Goal: Navigation & Orientation: Find specific page/section

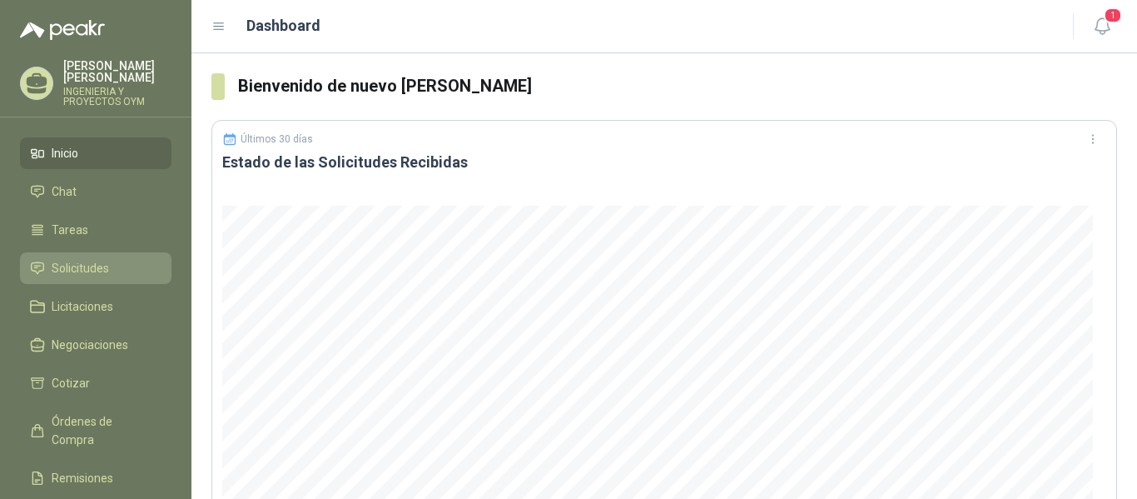
click at [76, 277] on link "Solicitudes" at bounding box center [96, 268] width 152 height 32
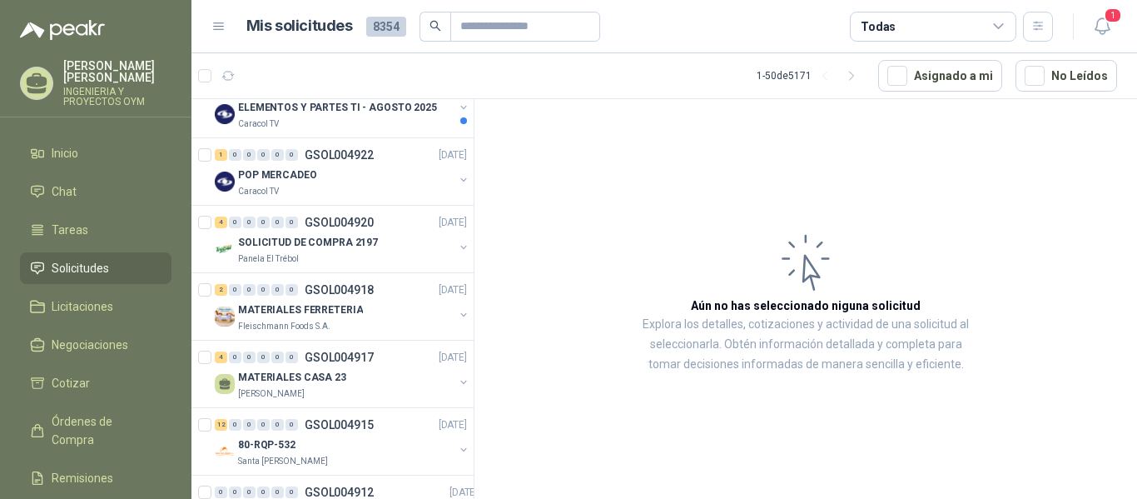
scroll to position [734, 0]
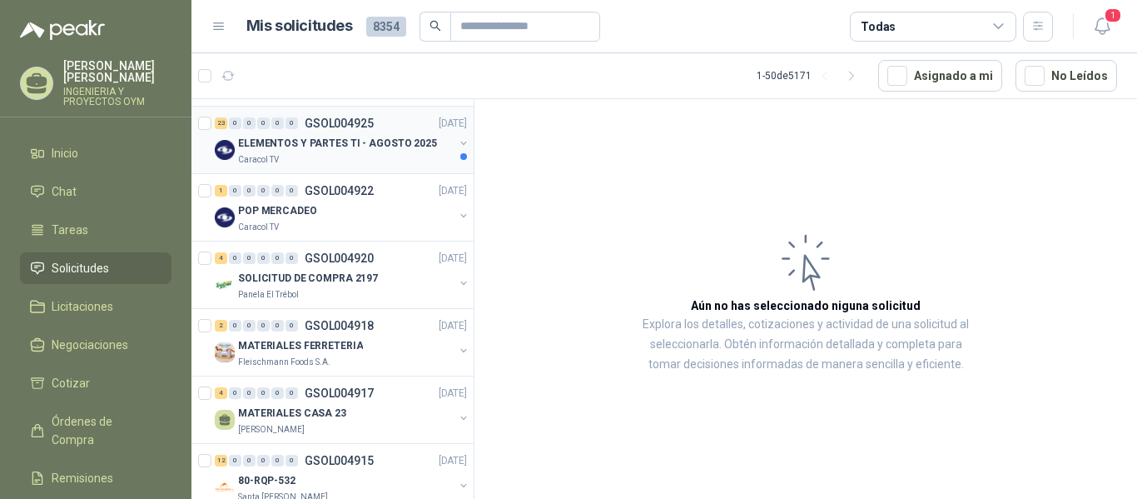
click at [336, 149] on p "ELEMENTOS Y PARTES TI - AGOSTO 2025" at bounding box center [337, 144] width 199 height 16
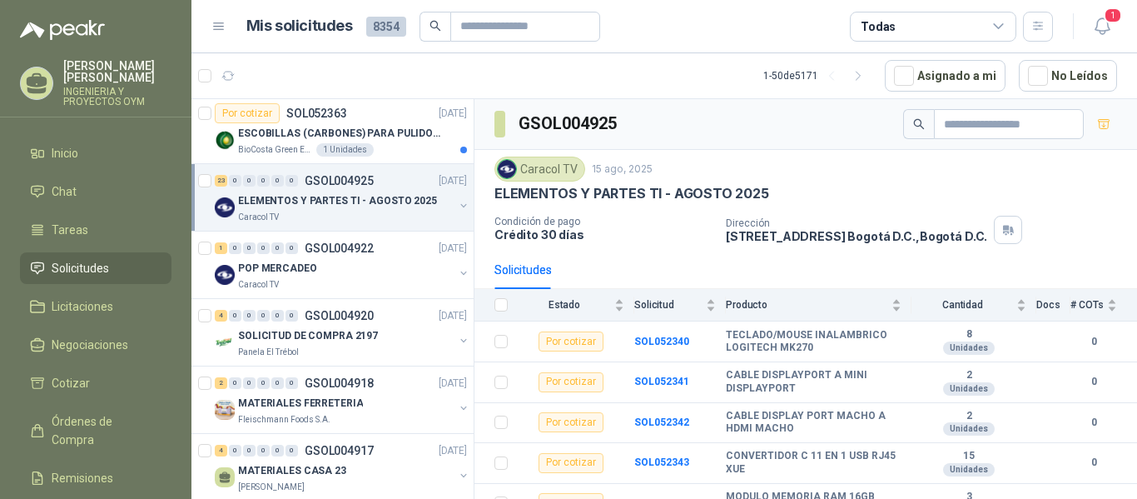
scroll to position [655, 0]
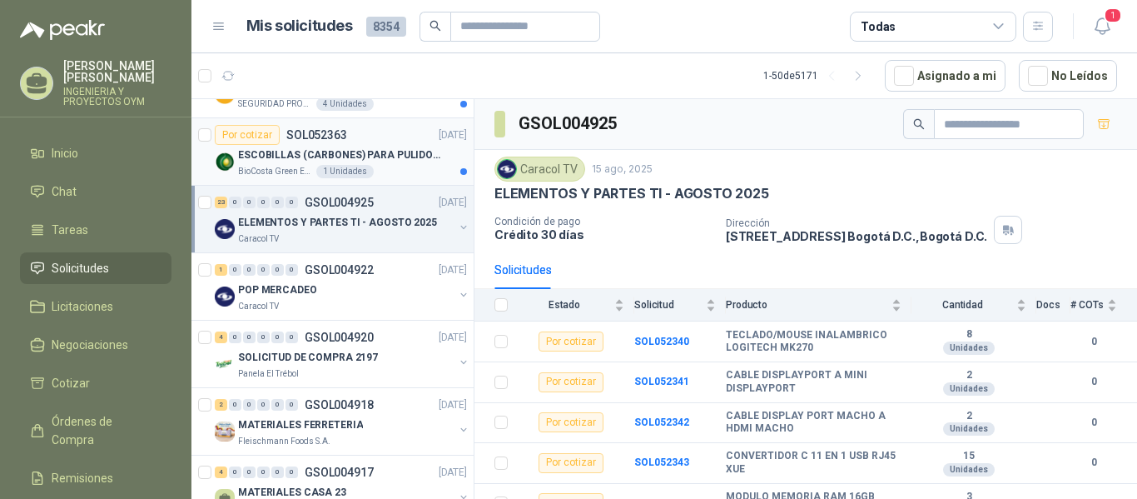
click at [354, 162] on p "ESCOBILLAS (CARBONES) PARA PULIDORA DEWALT" at bounding box center [341, 155] width 207 height 16
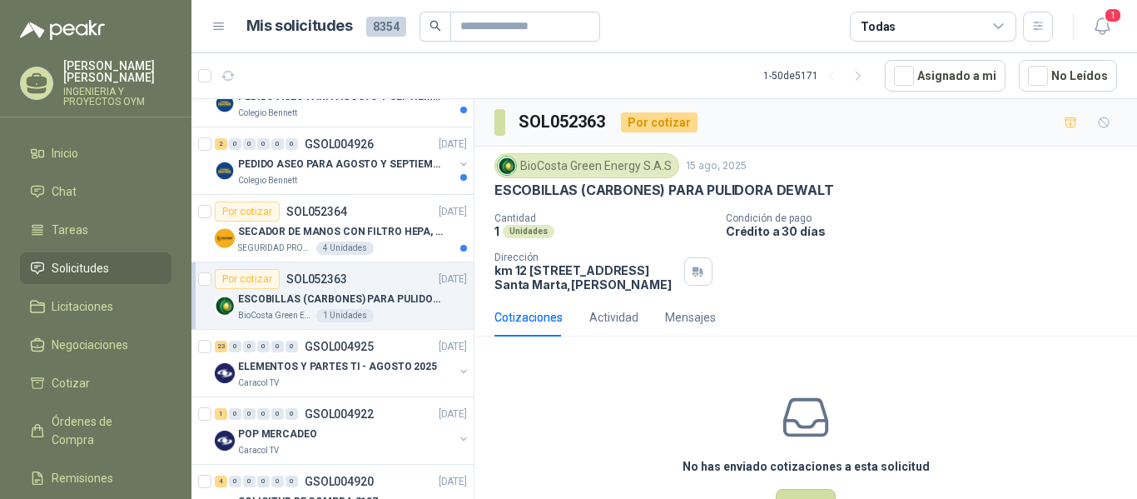
scroll to position [497, 0]
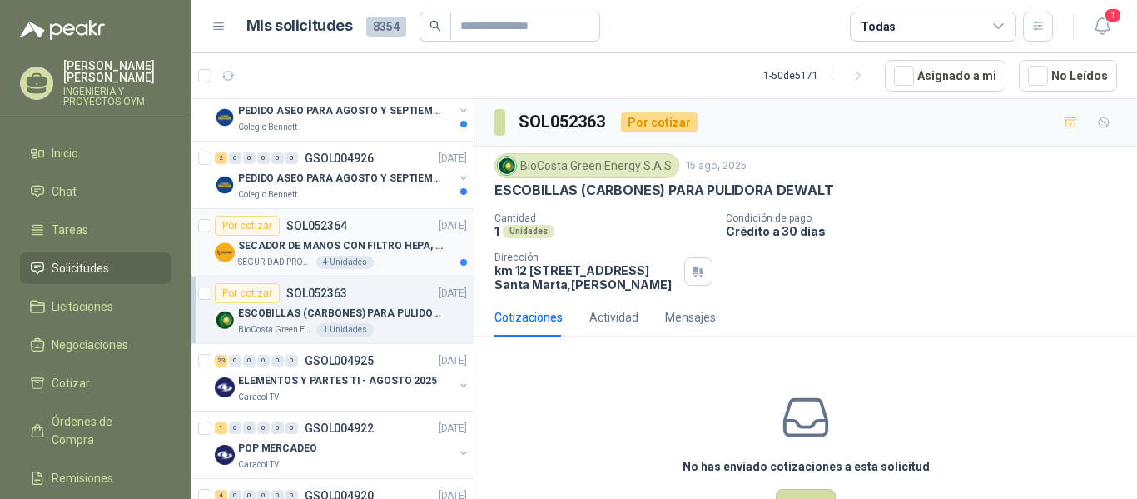
click at [329, 255] on div "SECADOR DE MANOS CON FILTRO HEPA, SECADO RAPIDO" at bounding box center [352, 246] width 229 height 20
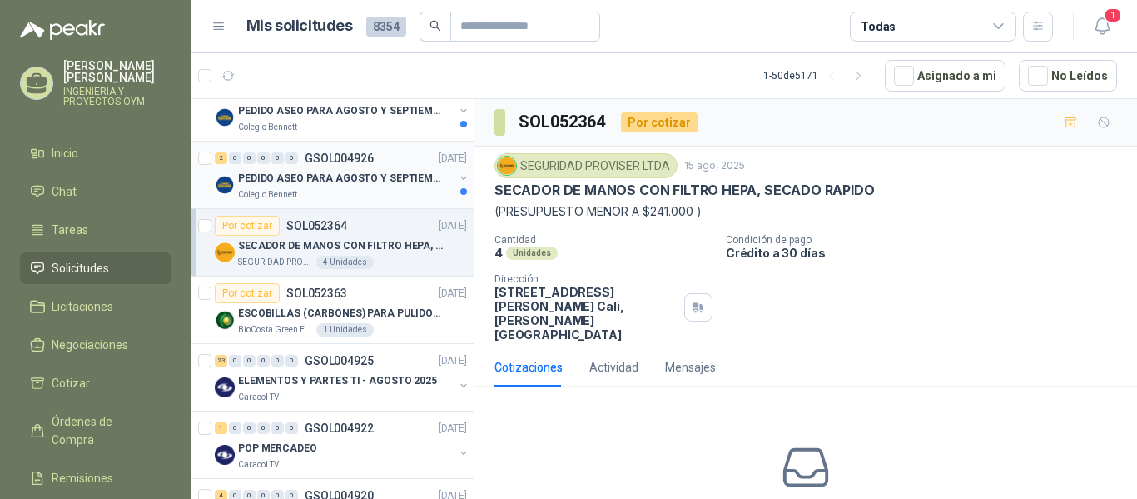
click at [347, 198] on div "Colegio Bennett" at bounding box center [346, 194] width 216 height 13
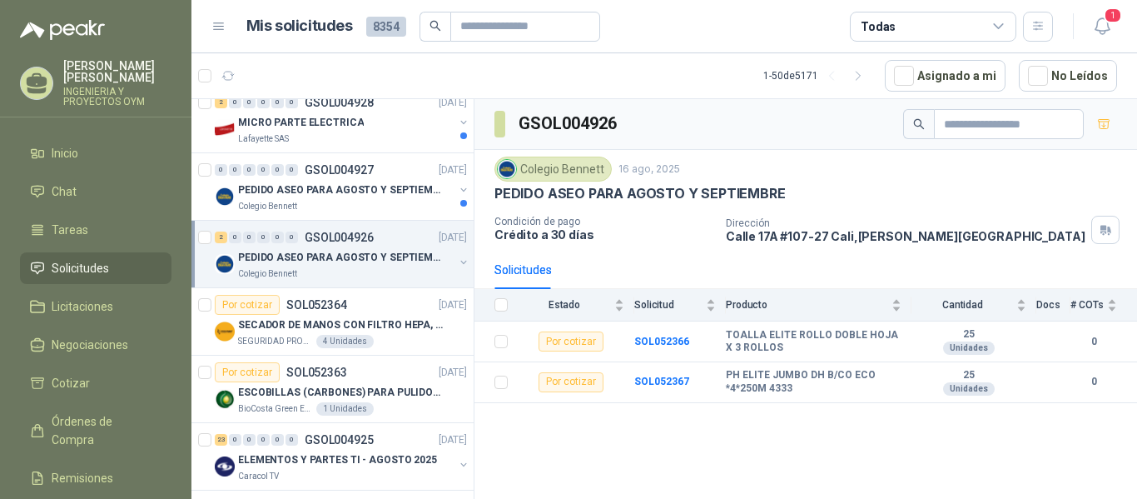
scroll to position [346, 0]
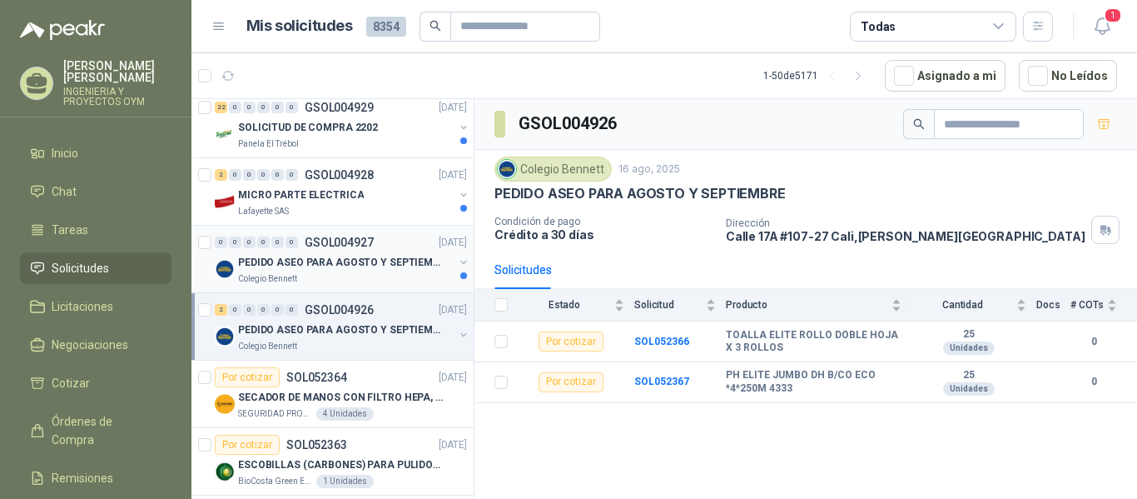
click at [347, 260] on p "PEDIDO ASEO PARA AGOSTO Y SEPTIEMBRE 2" at bounding box center [341, 263] width 207 height 16
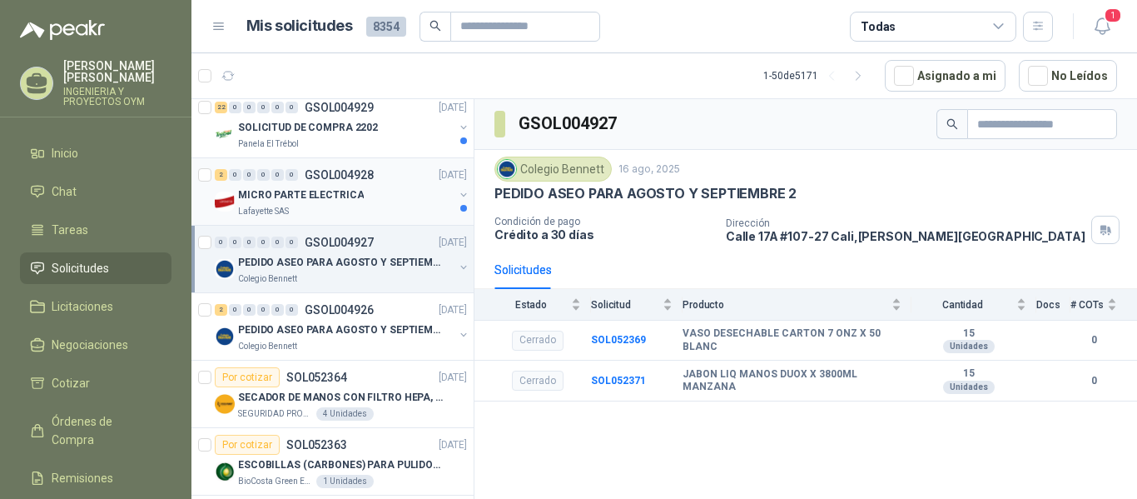
click at [379, 215] on div "Lafayette SAS" at bounding box center [346, 211] width 216 height 13
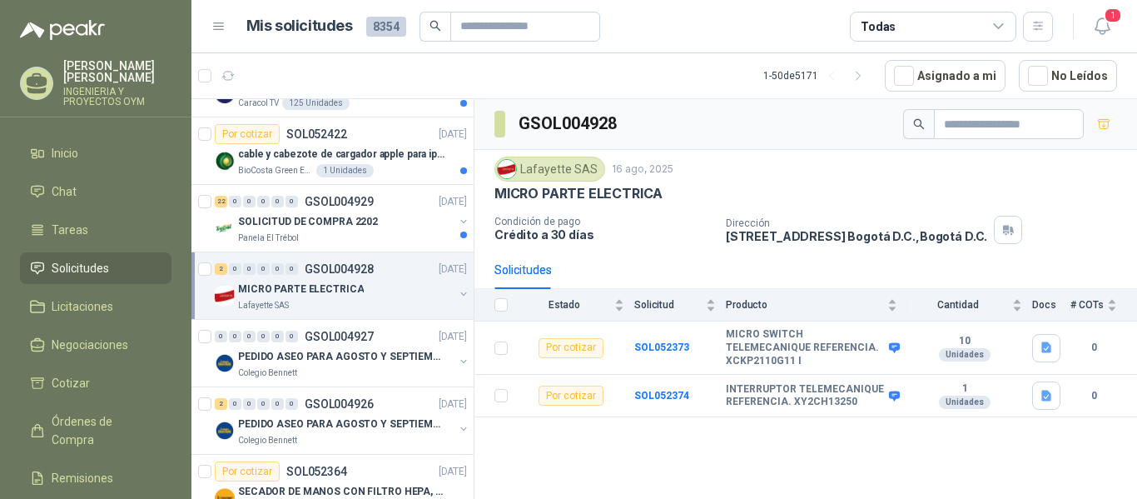
scroll to position [223, 0]
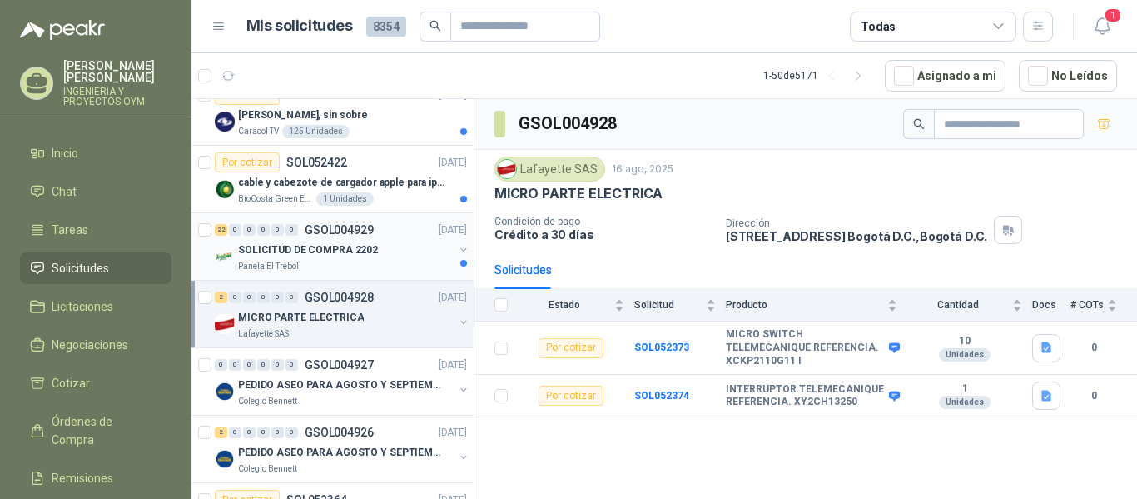
click at [348, 271] on div "Panela El Trébol" at bounding box center [346, 266] width 216 height 13
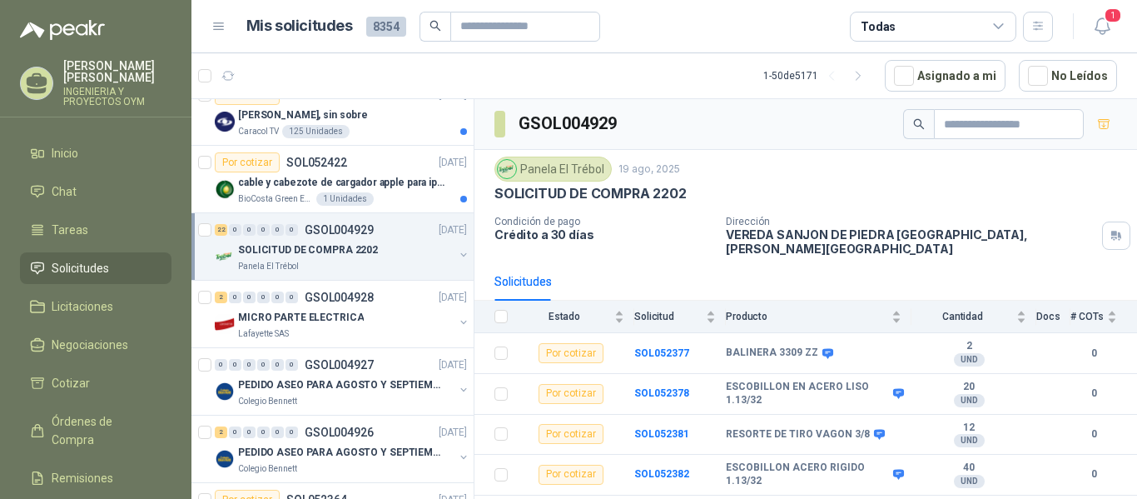
scroll to position [158, 0]
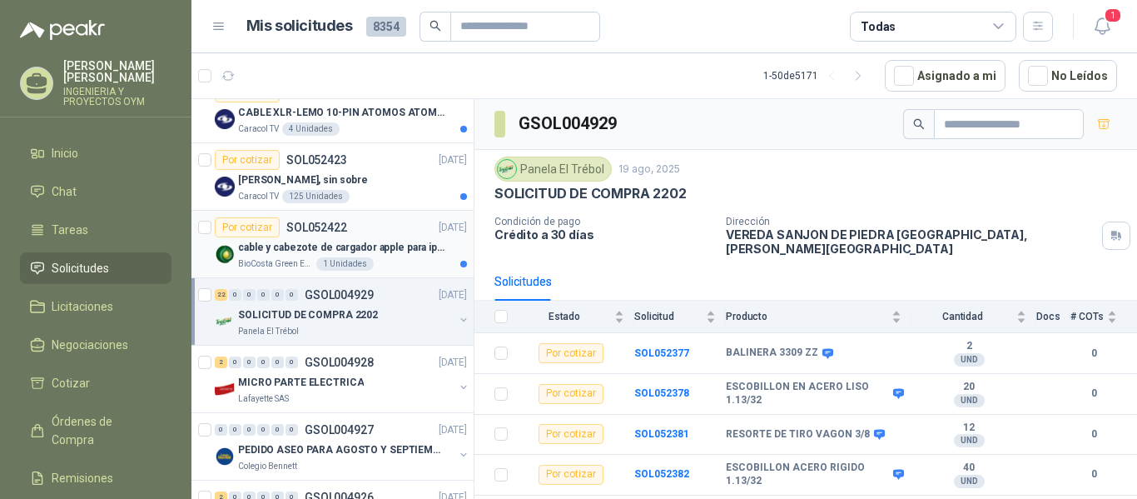
click at [341, 243] on p "cable y cabezote de cargador apple para iphone" at bounding box center [341, 248] width 207 height 16
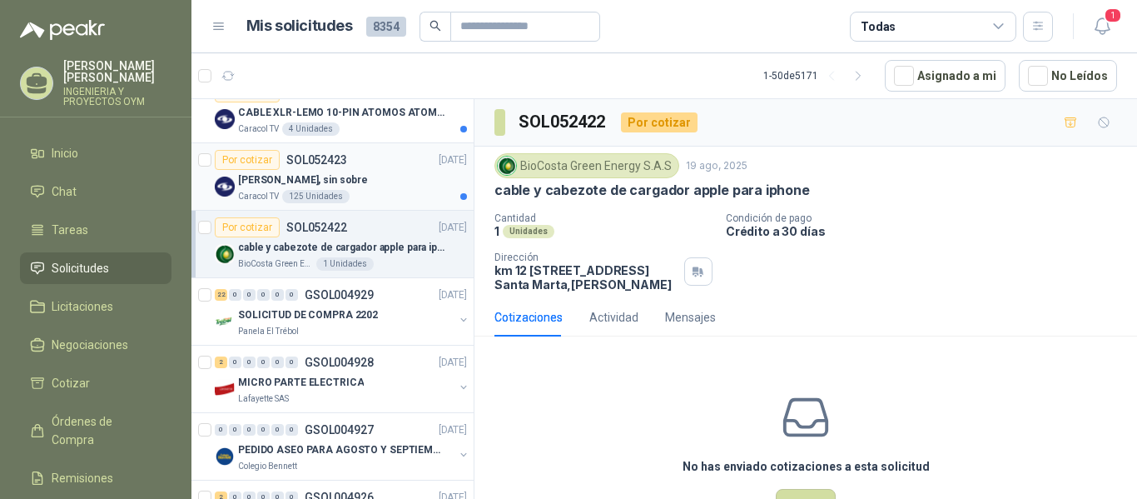
click at [392, 192] on div "Caracol TV 125 Unidades" at bounding box center [352, 196] width 229 height 13
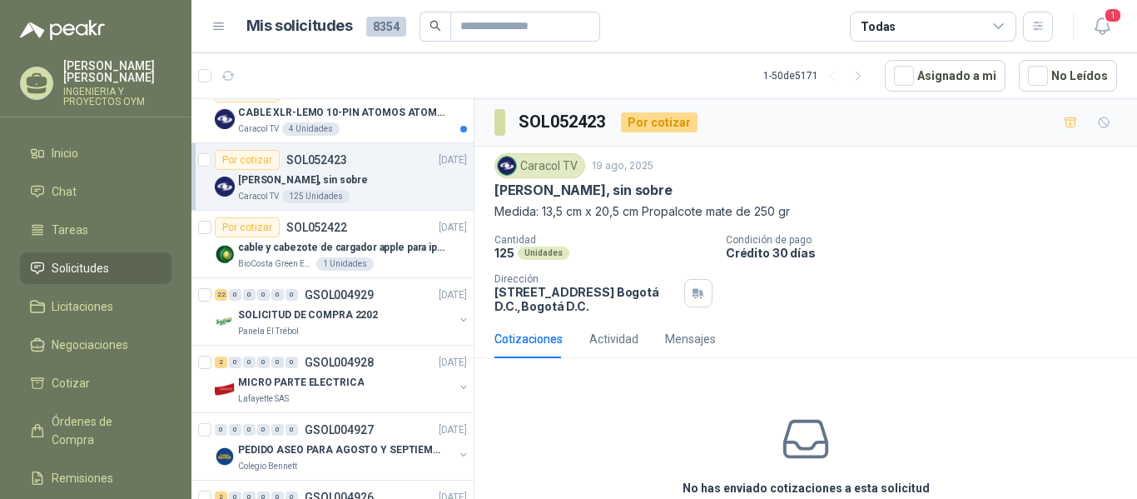
click at [371, 145] on article "Por cotizar SOL052423 19/08/25 Tarjeta Quinquenios, sin sobre Caracol TV 125 Un…" at bounding box center [333, 176] width 282 height 67
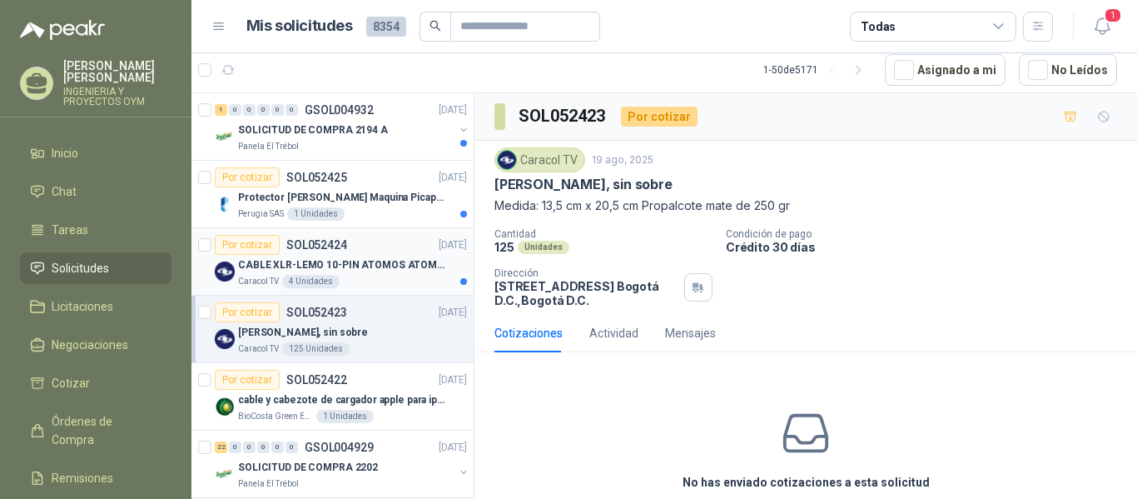
click at [321, 270] on p "CABLE XLR-LEMO 10-PIN ATOMOS ATOMCAB016" at bounding box center [341, 265] width 207 height 16
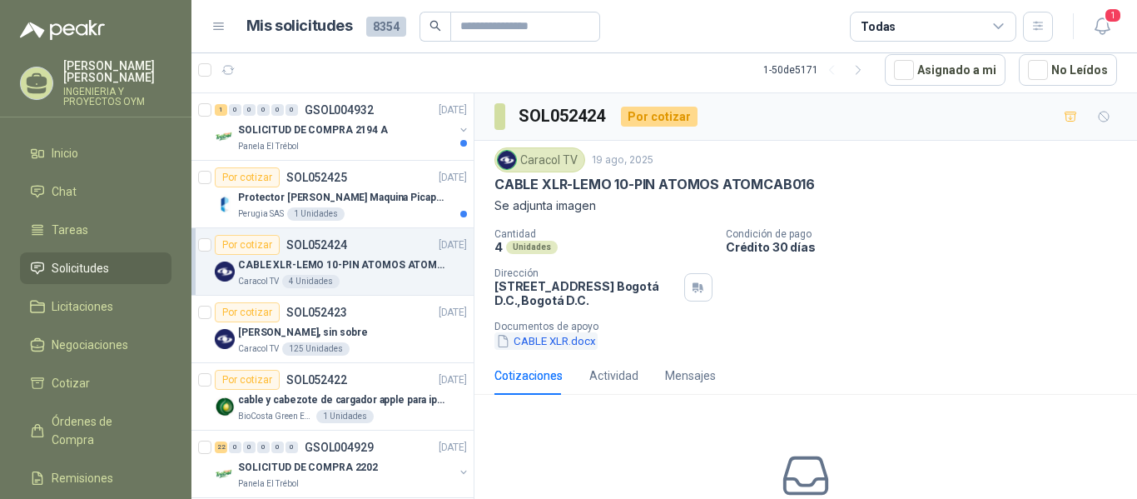
click at [520, 338] on button "CABLE XLR.docx" at bounding box center [546, 340] width 103 height 17
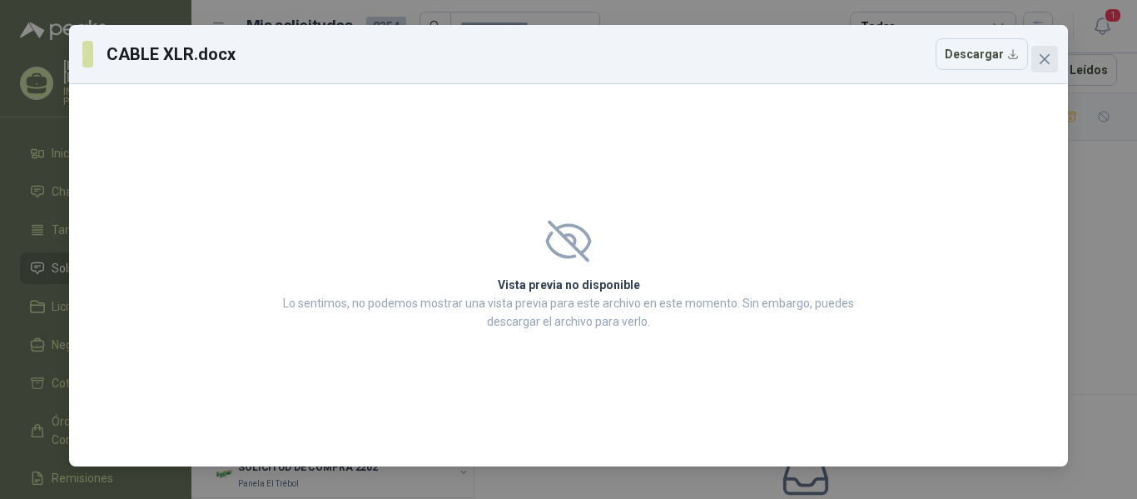
click at [1052, 62] on span "Close" at bounding box center [1045, 58] width 27 height 13
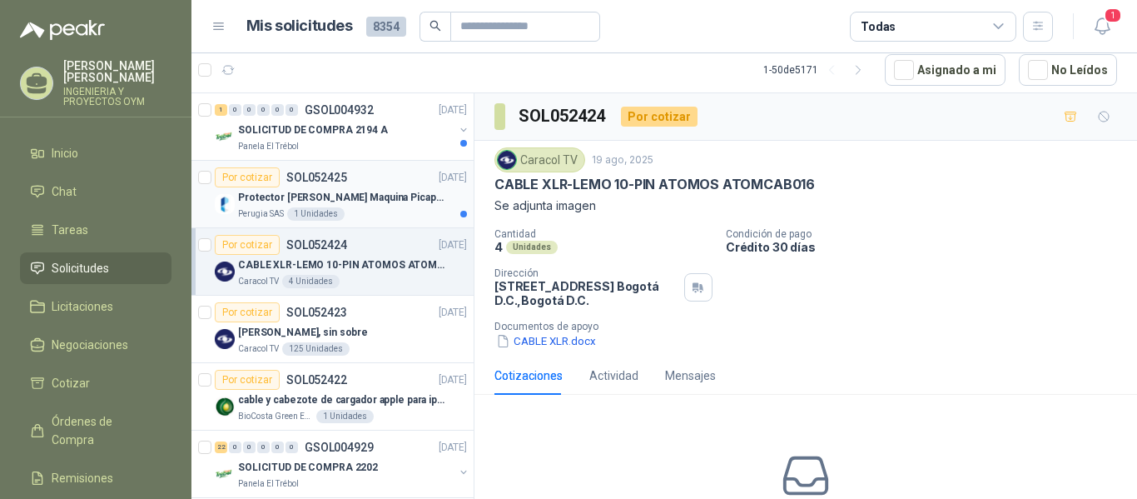
click at [306, 205] on p "Protector [PERSON_NAME] Maquina Picapasto: [PERSON_NAME]. P9MR. Serie: 2973" at bounding box center [341, 198] width 207 height 16
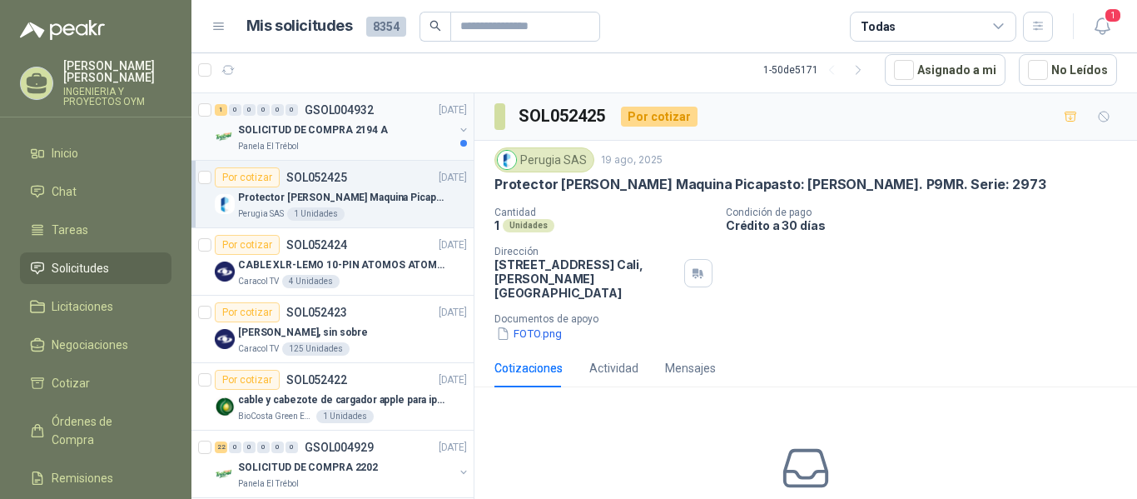
click at [370, 112] on p "GSOL004932" at bounding box center [339, 110] width 69 height 12
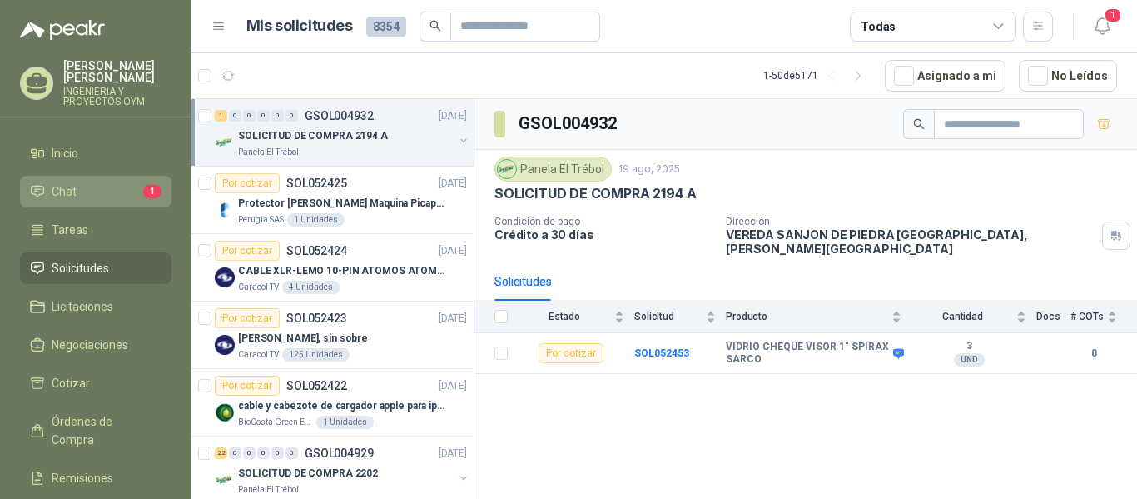
click at [82, 204] on link "Chat 1" at bounding box center [96, 192] width 152 height 32
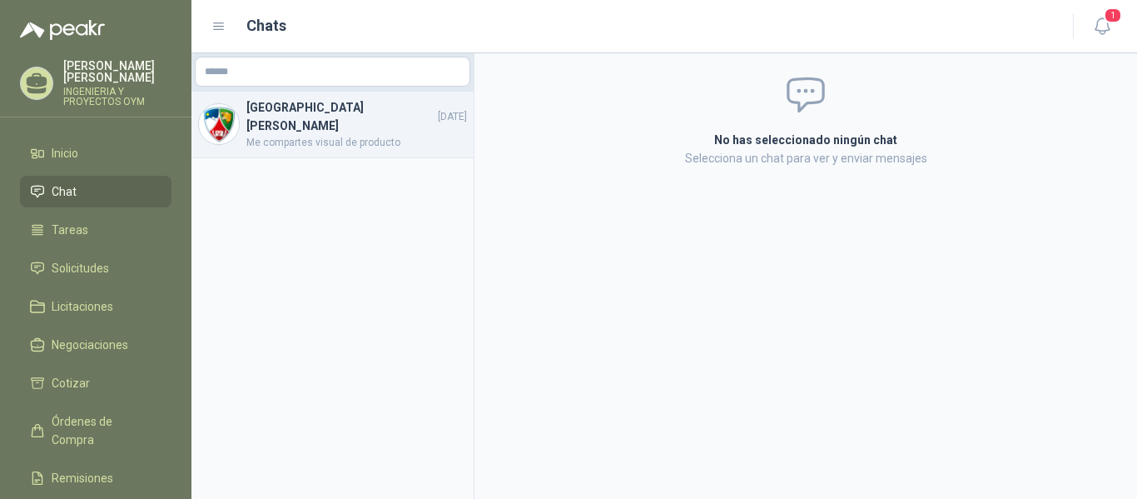
click at [301, 135] on span "Me compartes visual de producto" at bounding box center [356, 143] width 221 height 16
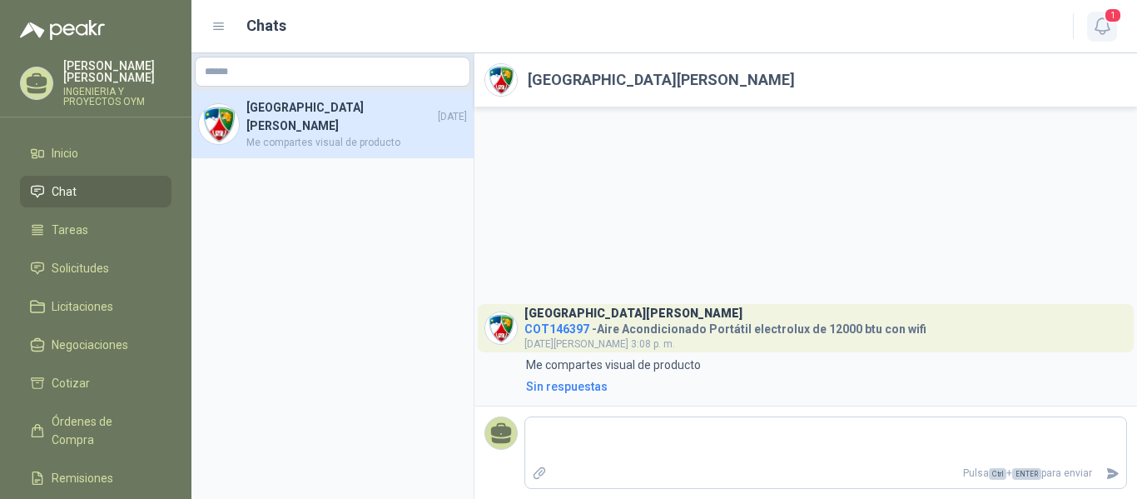
click at [1112, 22] on span "1" at bounding box center [1113, 15] width 18 height 16
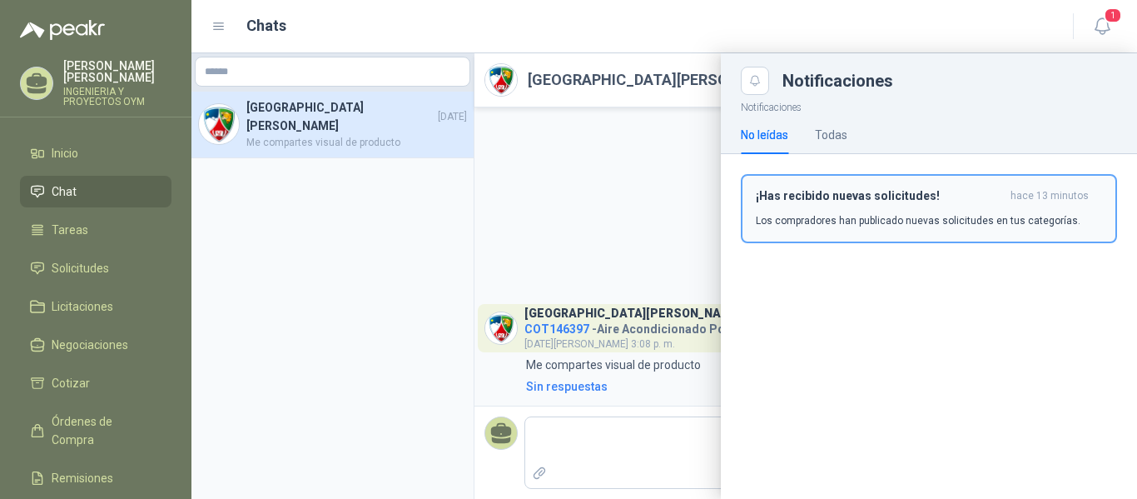
click at [813, 197] on h3 "¡Has recibido nuevas solicitudes!" at bounding box center [880, 196] width 248 height 14
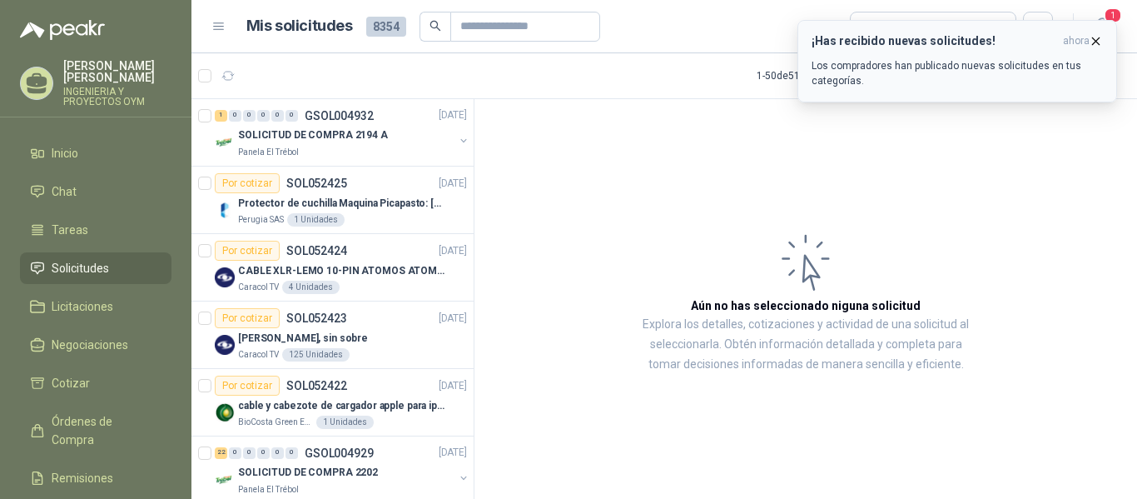
click at [1098, 37] on icon "button" at bounding box center [1096, 41] width 14 height 14
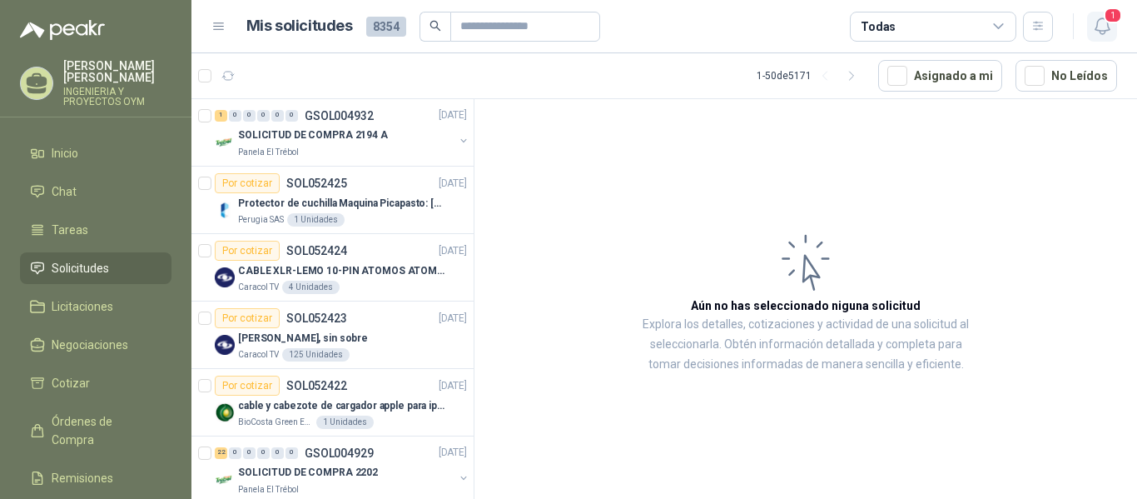
click at [1102, 28] on icon "button" at bounding box center [1102, 26] width 21 height 21
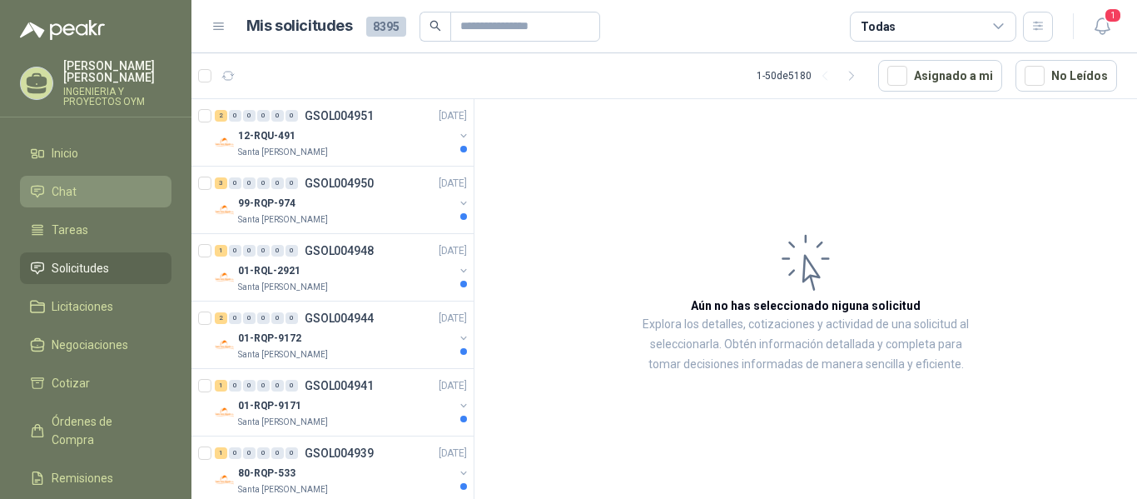
click at [61, 203] on link "Chat" at bounding box center [96, 192] width 152 height 32
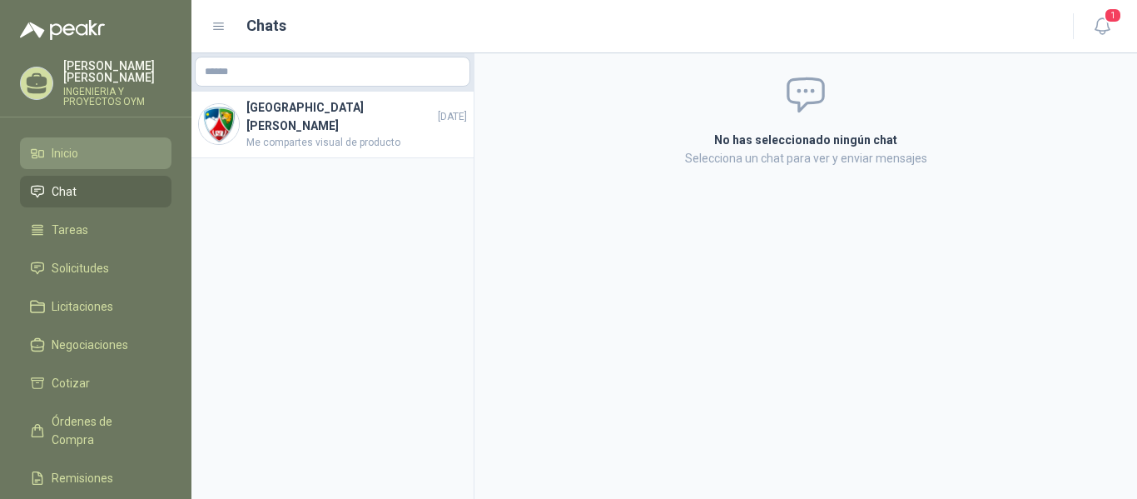
click at [66, 165] on link "Inicio" at bounding box center [96, 153] width 152 height 32
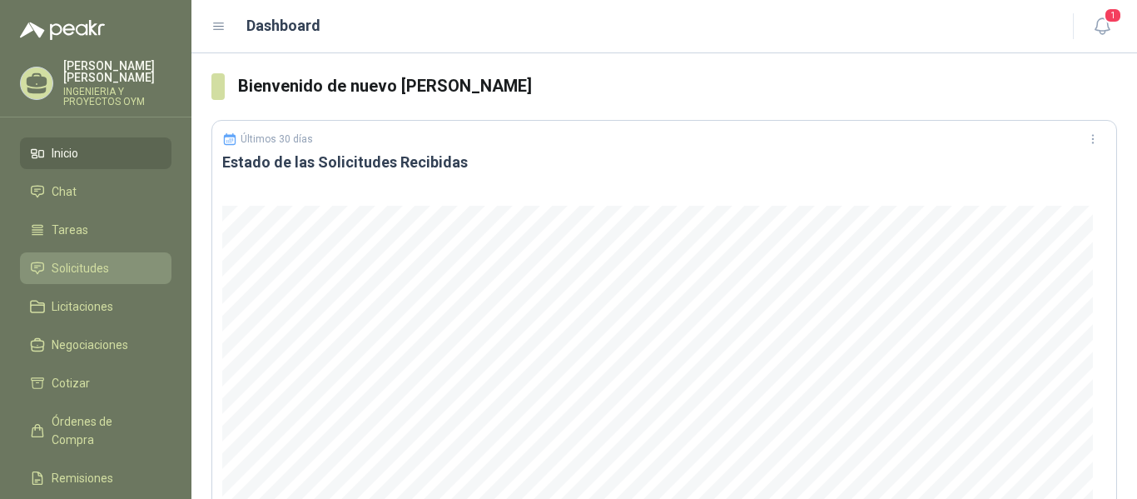
click at [87, 262] on span "Solicitudes" at bounding box center [80, 268] width 57 height 18
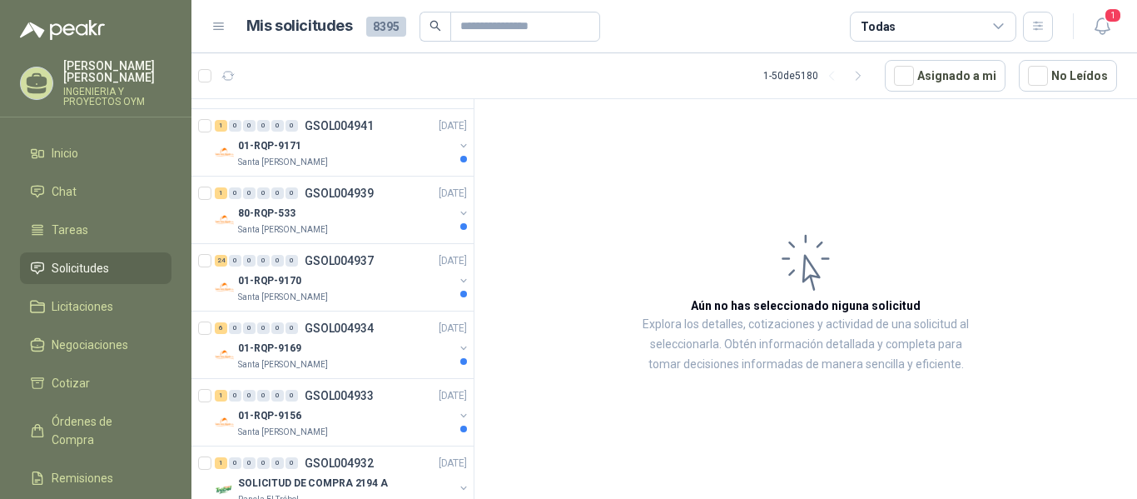
scroll to position [525, 0]
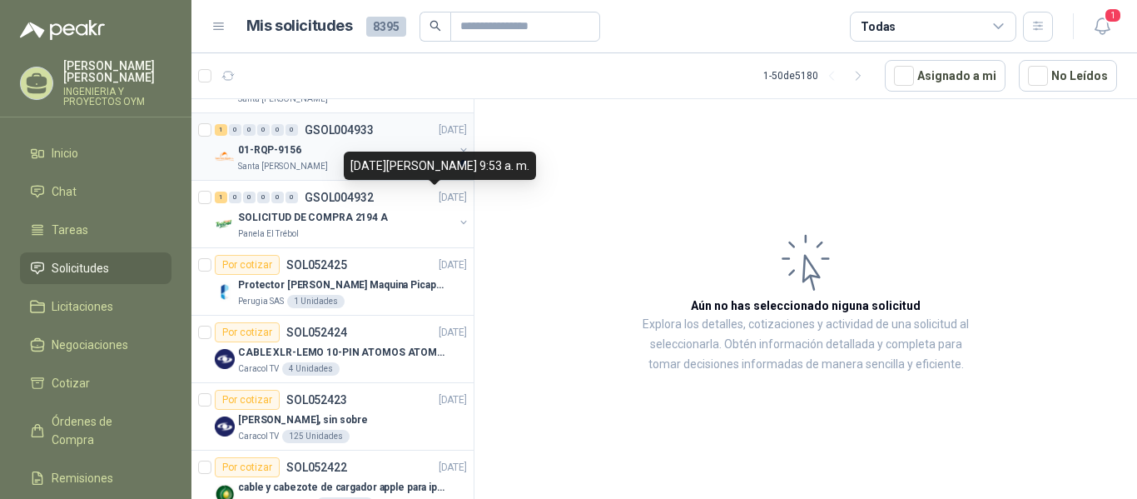
click at [336, 164] on div "Santa [PERSON_NAME]" at bounding box center [346, 166] width 216 height 13
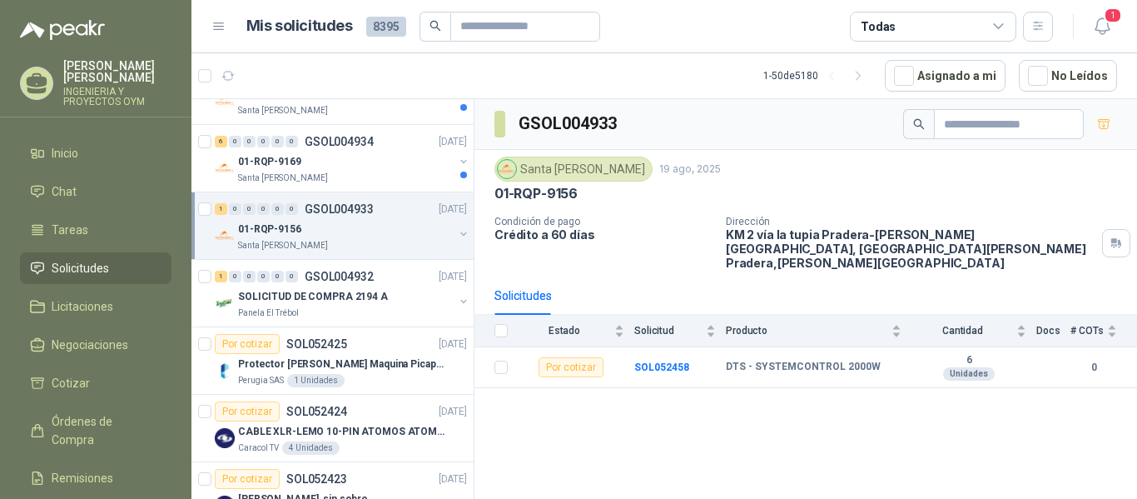
scroll to position [425, 0]
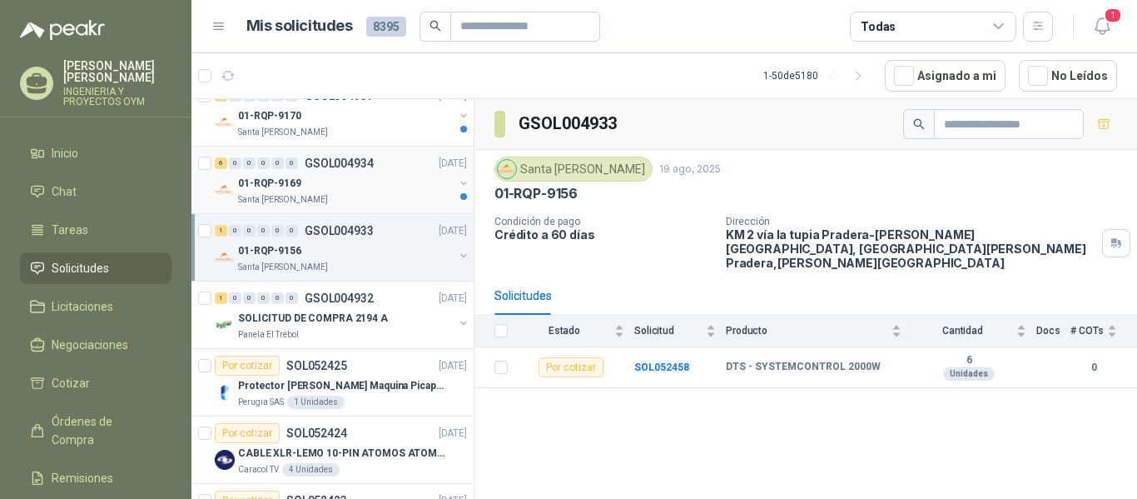
click at [368, 180] on div "01-RQP-9169" at bounding box center [346, 183] width 216 height 20
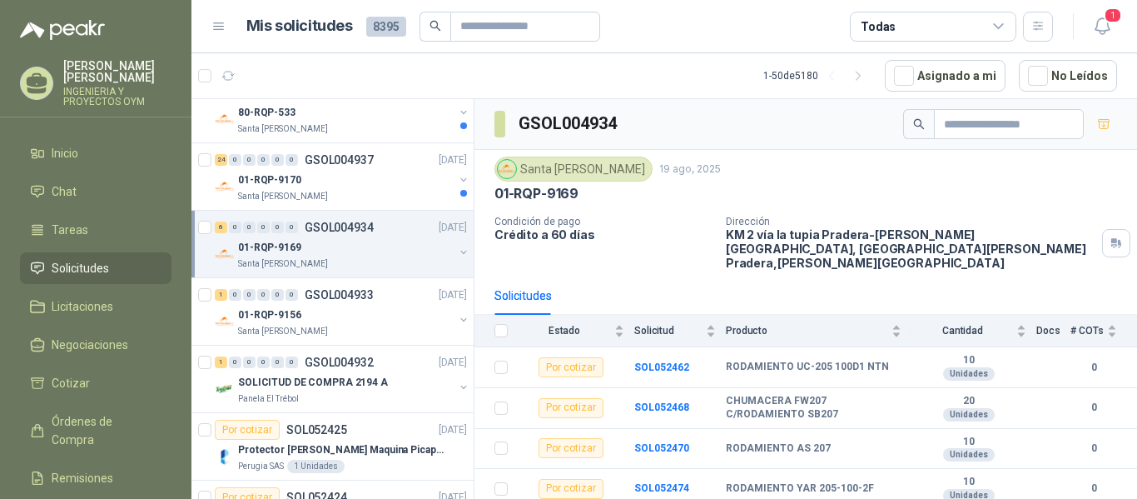
scroll to position [346, 0]
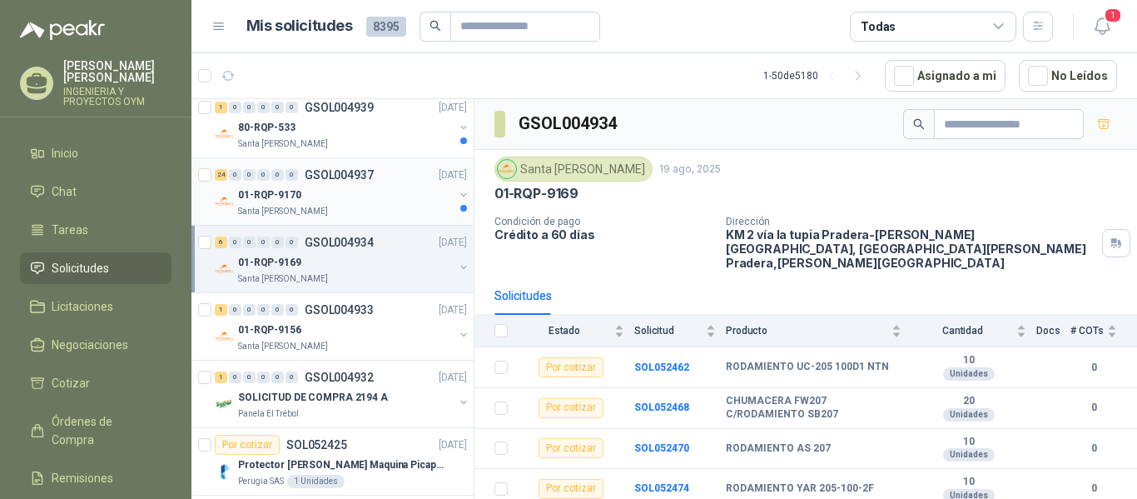
click at [351, 199] on div "01-RQP-9170" at bounding box center [346, 195] width 216 height 20
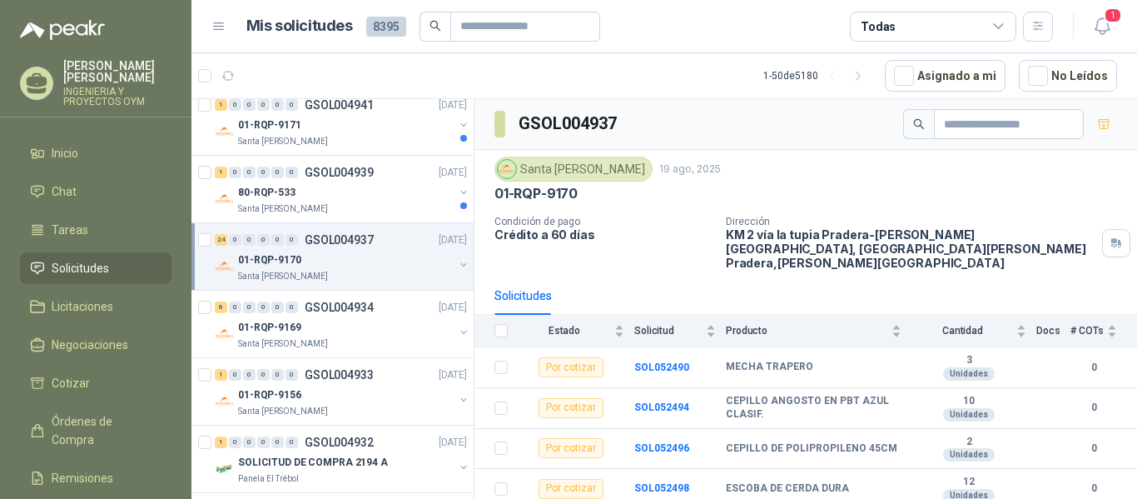
scroll to position [245, 0]
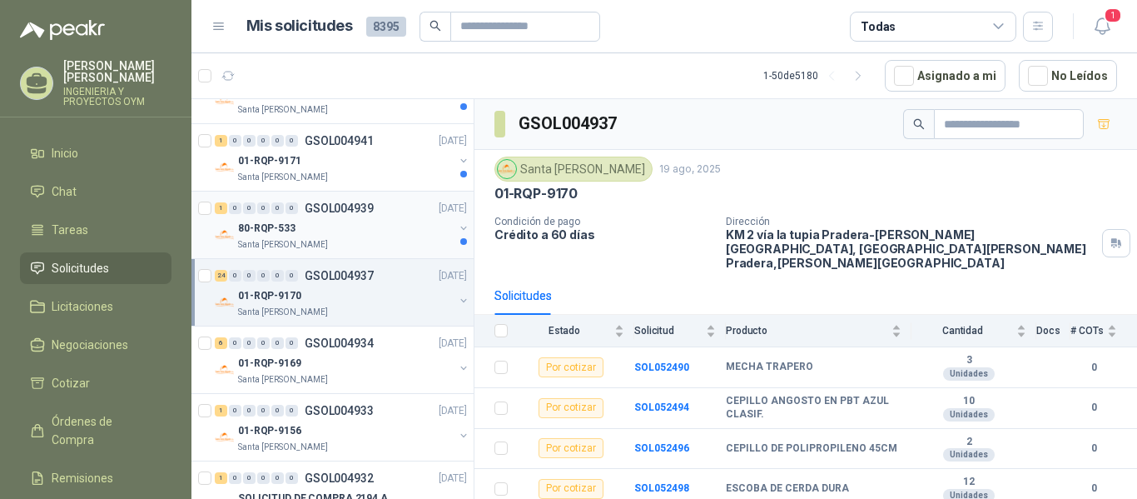
click at [328, 241] on div "Santa [PERSON_NAME]" at bounding box center [346, 244] width 216 height 13
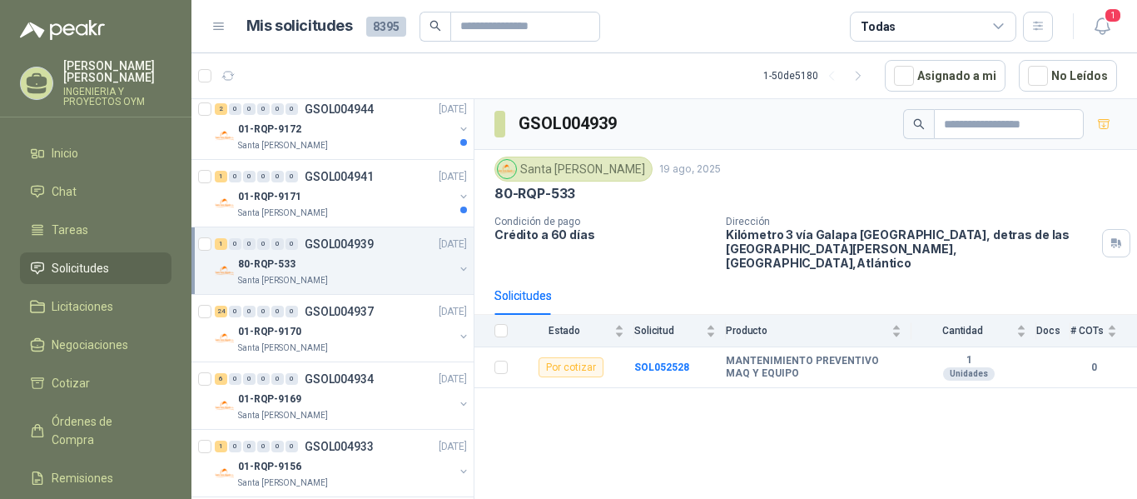
scroll to position [180, 0]
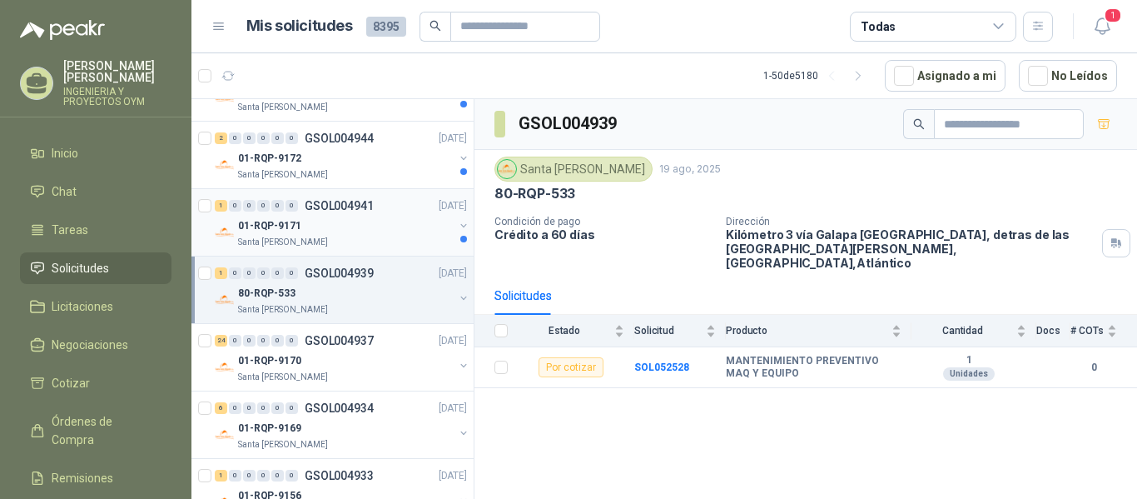
click at [367, 231] on div "01-RQP-9171" at bounding box center [346, 226] width 216 height 20
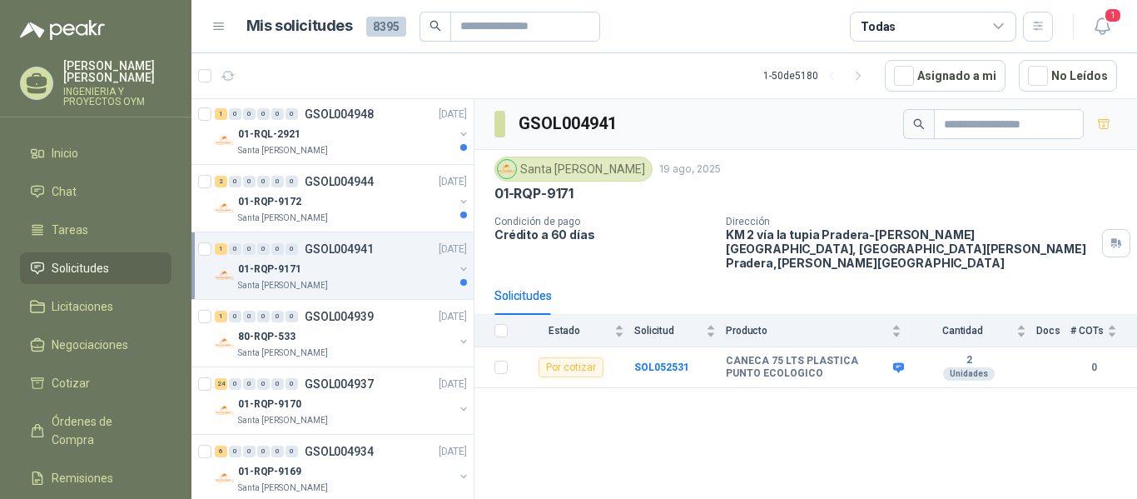
scroll to position [122, 0]
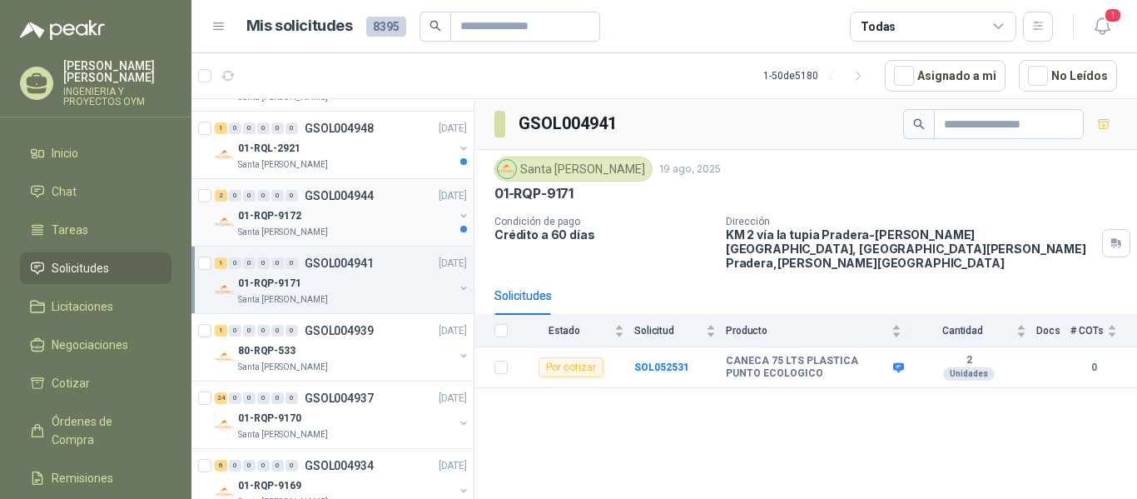
click at [375, 223] on div "01-RQP-9172" at bounding box center [346, 216] width 216 height 20
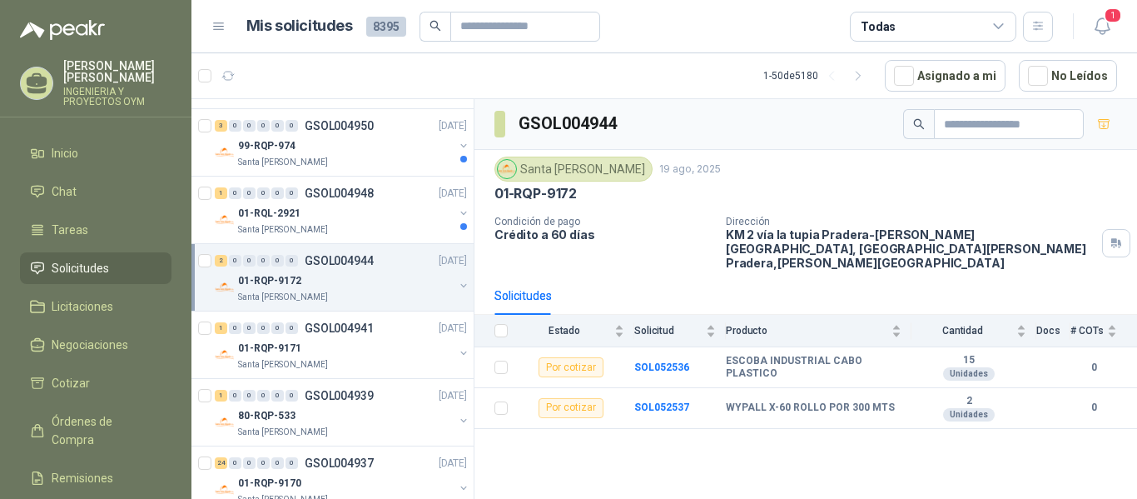
scroll to position [28, 0]
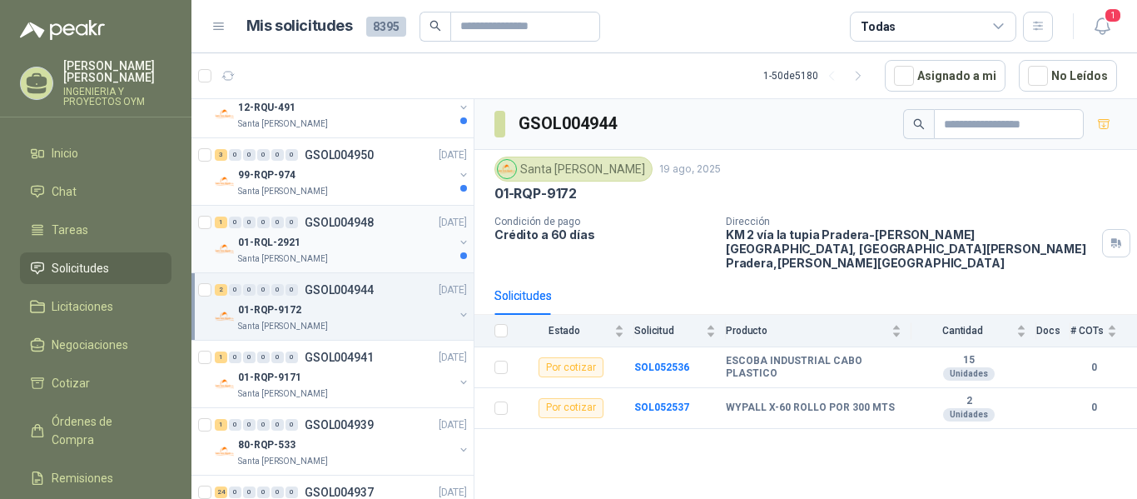
click at [347, 242] on div "01-RQL-2921" at bounding box center [346, 242] width 216 height 20
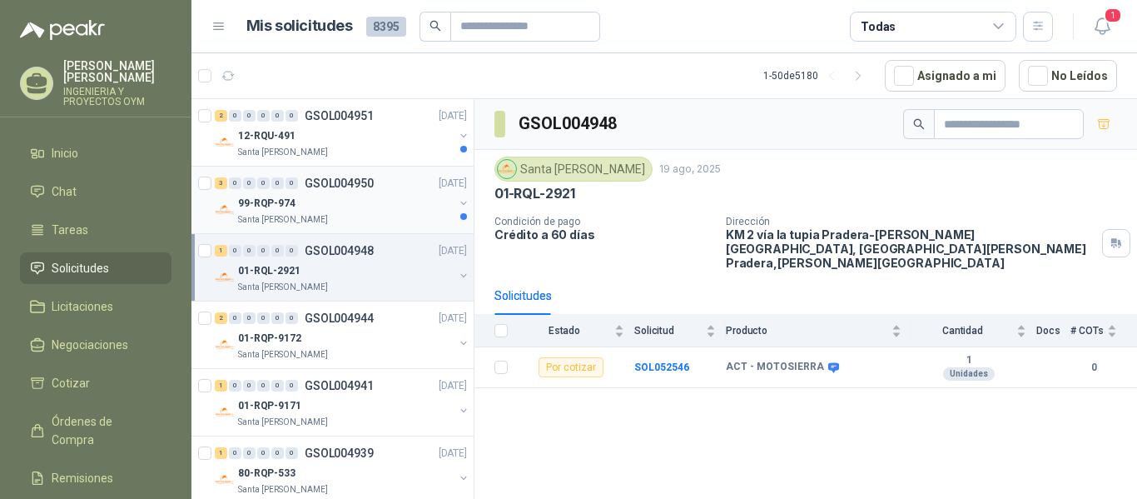
click at [371, 194] on div "99-RQP-974" at bounding box center [346, 203] width 216 height 20
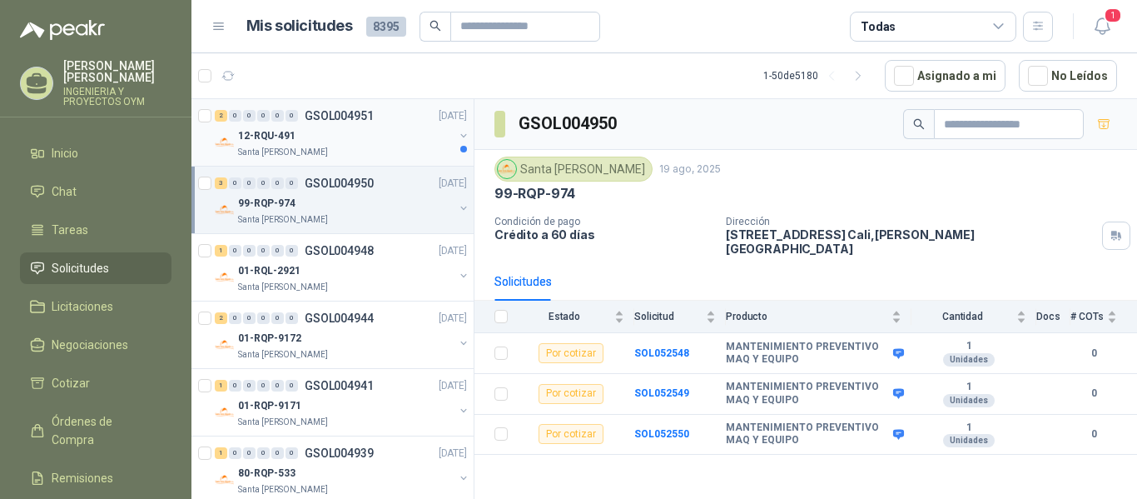
click at [365, 140] on div "12-RQU-491" at bounding box center [346, 136] width 216 height 20
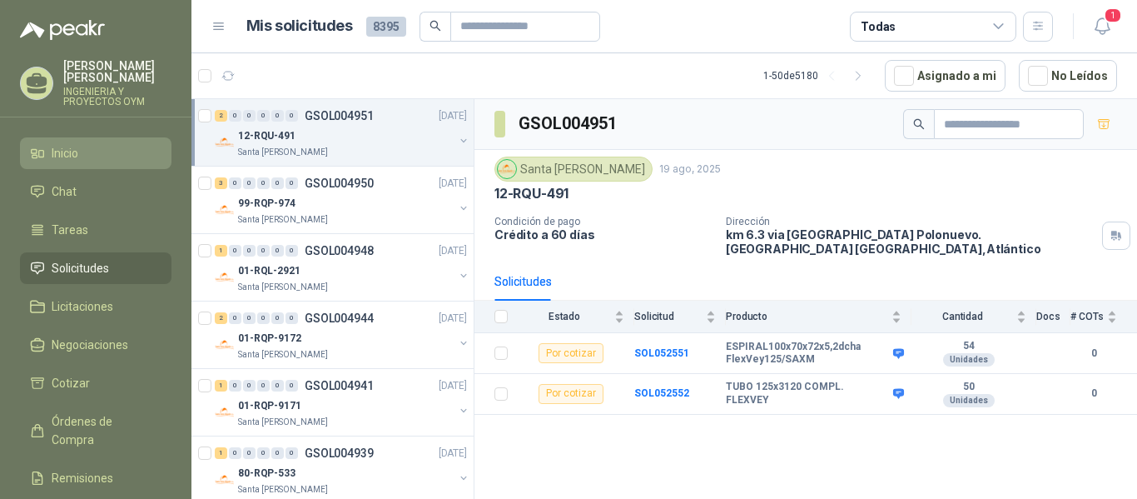
click at [80, 150] on li "Inicio" at bounding box center [96, 153] width 132 height 18
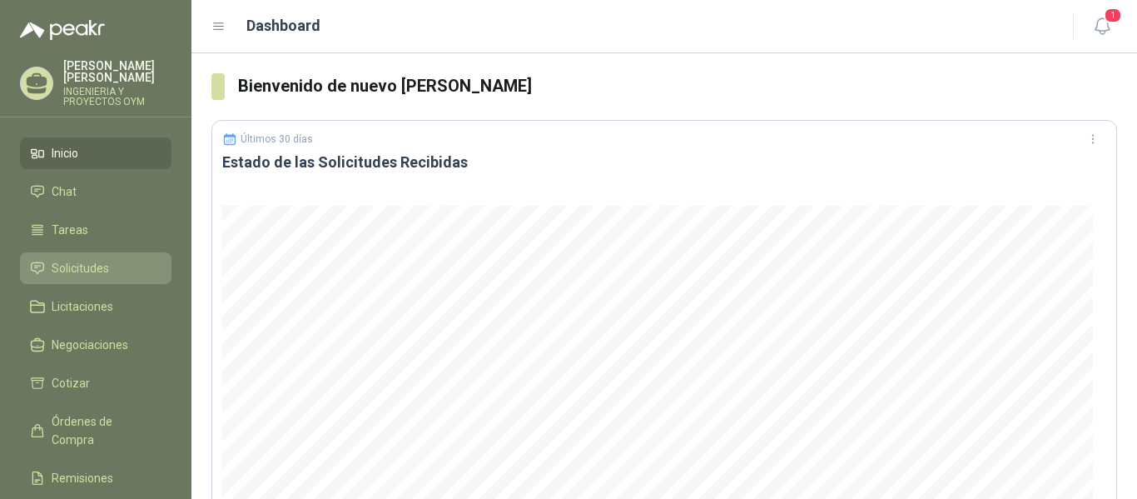
click at [102, 264] on span "Solicitudes" at bounding box center [80, 268] width 57 height 18
